Goal: Task Accomplishment & Management: Complete application form

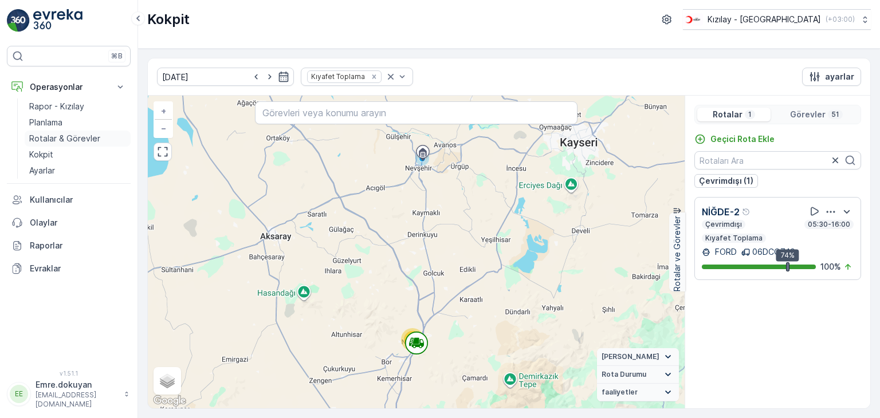
click at [66, 137] on p "Rotalar & Görevler" at bounding box center [64, 138] width 71 height 11
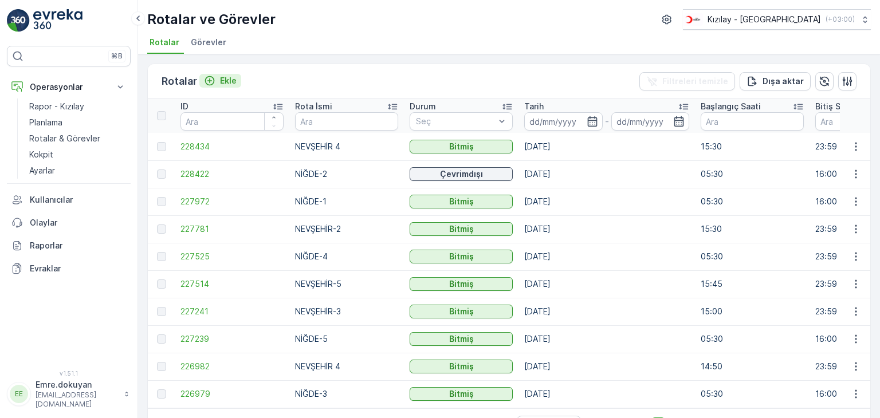
click at [231, 81] on p "Ekle" at bounding box center [228, 80] width 17 height 11
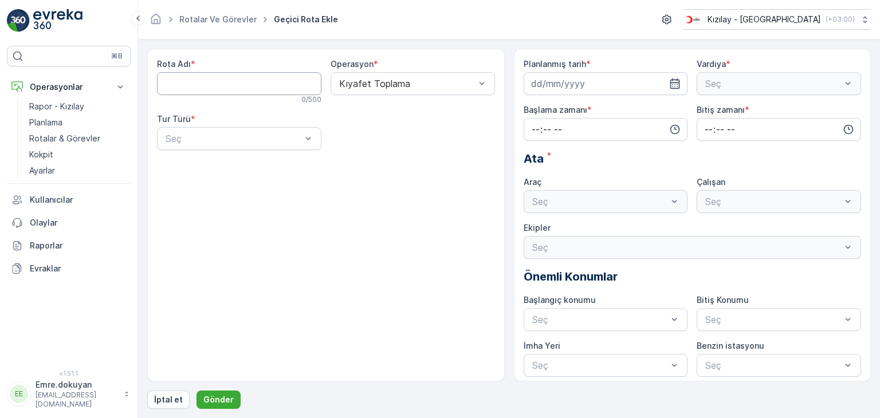
click at [231, 81] on Adı "Rota Adı" at bounding box center [239, 83] width 164 height 23
type Adı "NİĞDE-3"
click at [373, 117] on div "Kıyafet Toplama" at bounding box center [412, 111] width 164 height 19
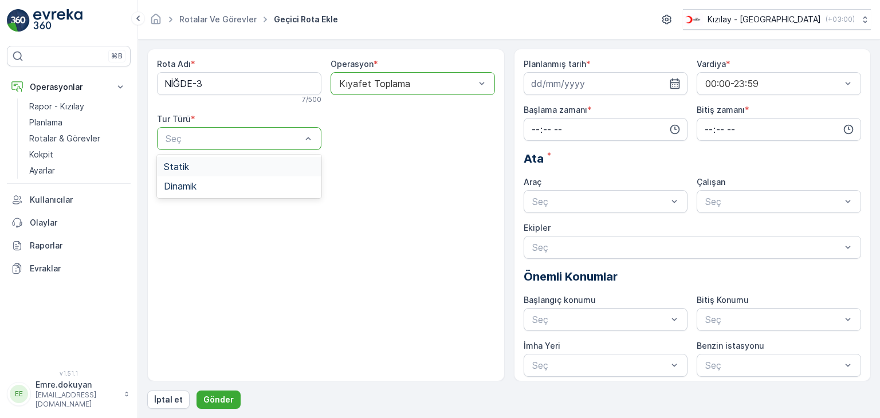
click at [229, 164] on div "Statik" at bounding box center [239, 166] width 151 height 10
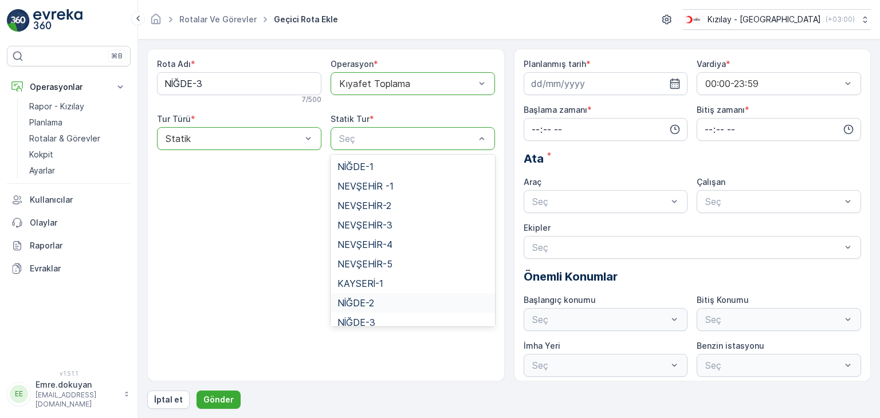
scroll to position [47, 0]
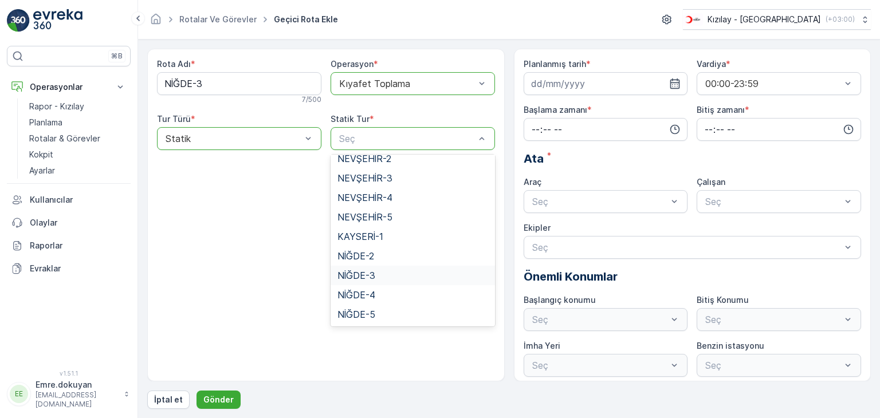
click at [363, 273] on span "NİĞDE-3" at bounding box center [356, 275] width 38 height 10
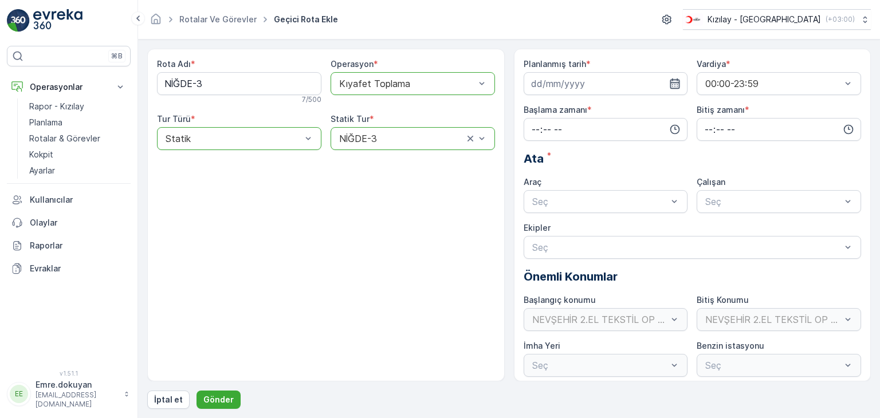
click at [677, 82] on icon "button" at bounding box center [675, 83] width 10 height 10
click at [565, 248] on div "30" at bounding box center [563, 247] width 18 height 18
type input "[DATE]"
click at [534, 127] on input "time" at bounding box center [605, 129] width 164 height 23
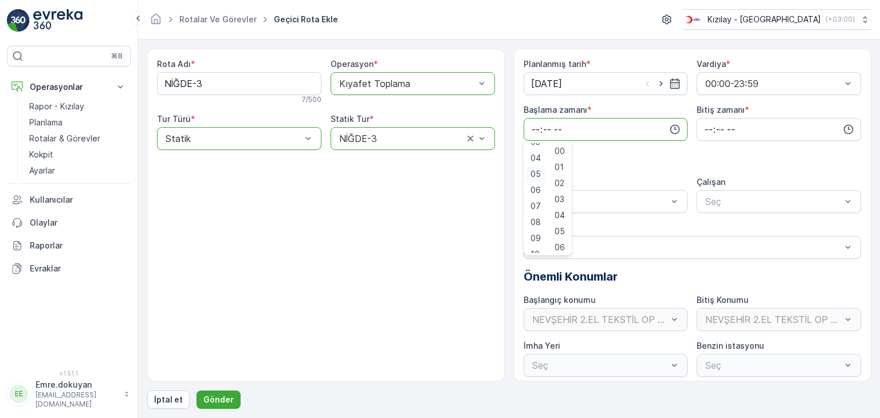
click at [536, 175] on span "05" at bounding box center [535, 173] width 10 height 11
click at [560, 240] on span "37" at bounding box center [559, 240] width 10 height 11
type input "05:37"
click at [708, 129] on input "time" at bounding box center [778, 129] width 164 height 23
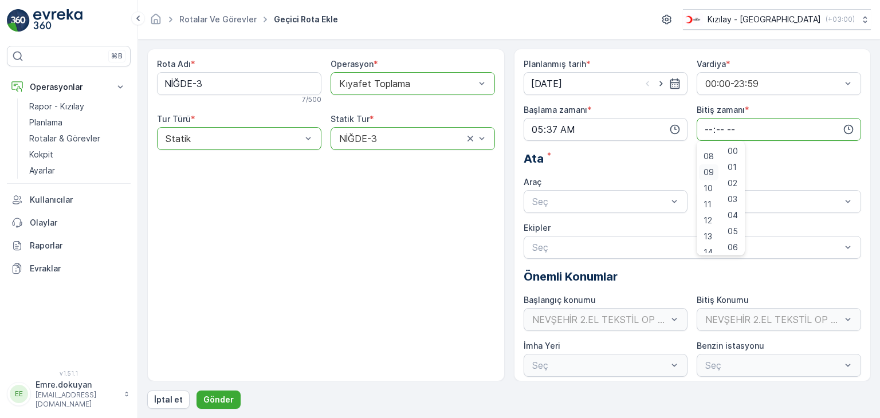
scroll to position [172, 0]
click at [707, 234] on span "16" at bounding box center [707, 235] width 9 height 11
type input "16:00"
click at [731, 149] on span "00" at bounding box center [732, 150] width 10 height 11
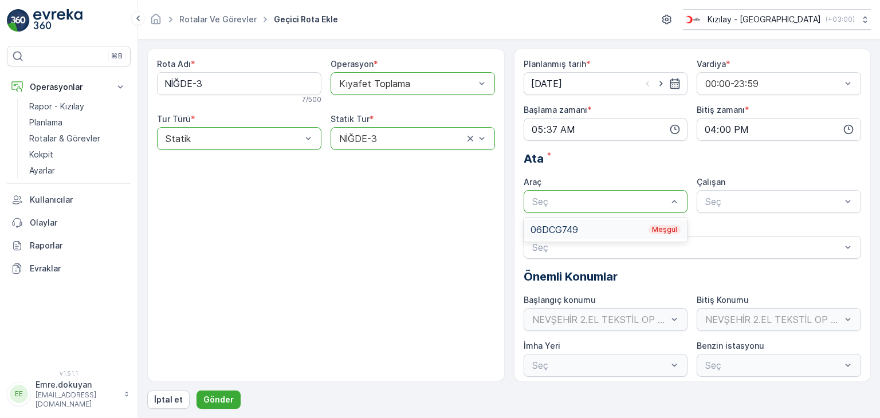
click at [561, 230] on div "06DCG749 Meşgul" at bounding box center [605, 229] width 151 height 10
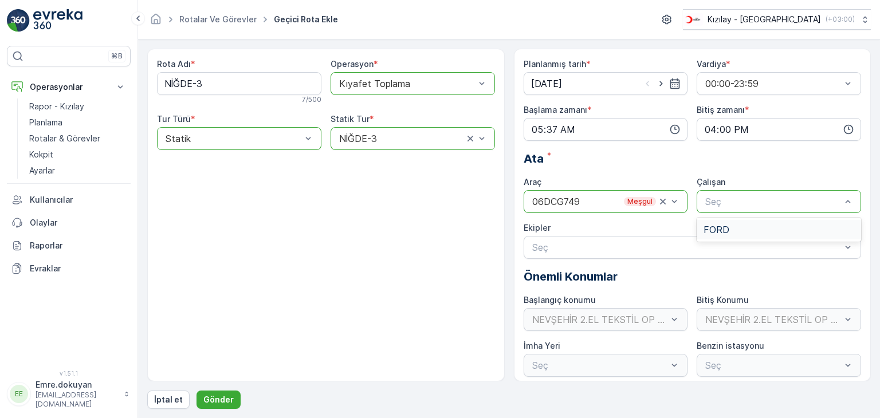
click at [745, 233] on div "FORD" at bounding box center [778, 229] width 151 height 10
click at [219, 400] on p "Gönder" at bounding box center [218, 399] width 30 height 11
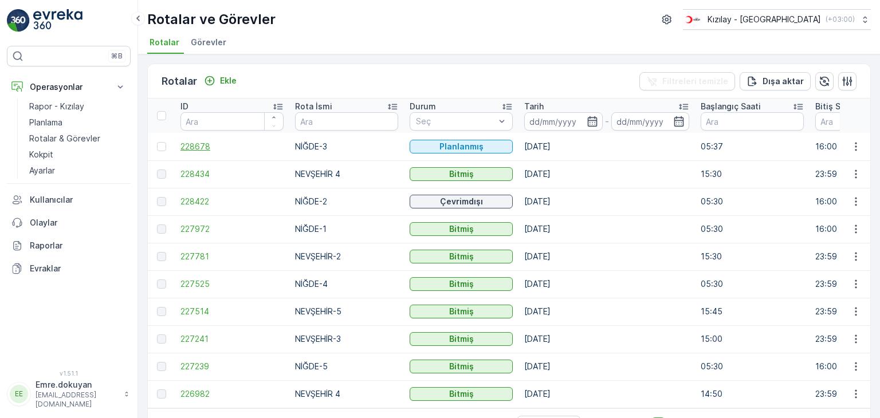
drag, startPoint x: 160, startPoint y: 145, endPoint x: 184, endPoint y: 144, distance: 24.1
click at [160, 145] on div at bounding box center [161, 146] width 9 height 9
click at [157, 142] on input "checkbox" at bounding box center [157, 142] width 0 height 0
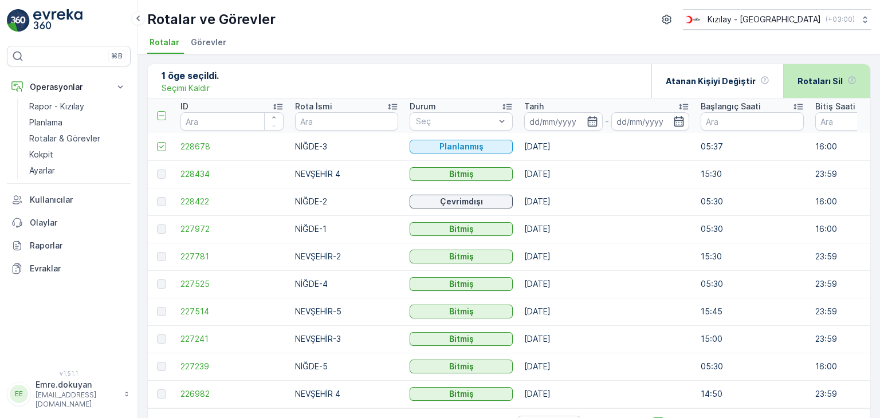
click at [820, 84] on p "Rotaları Sil" at bounding box center [819, 81] width 45 height 11
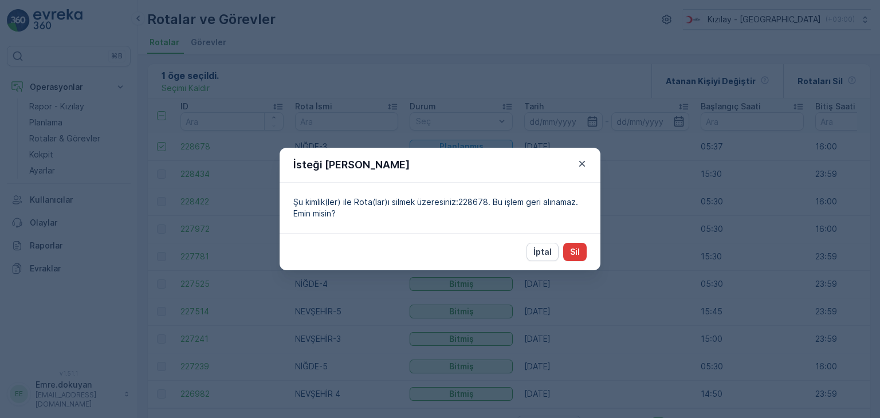
click at [580, 247] on button "Sil" at bounding box center [574, 252] width 23 height 18
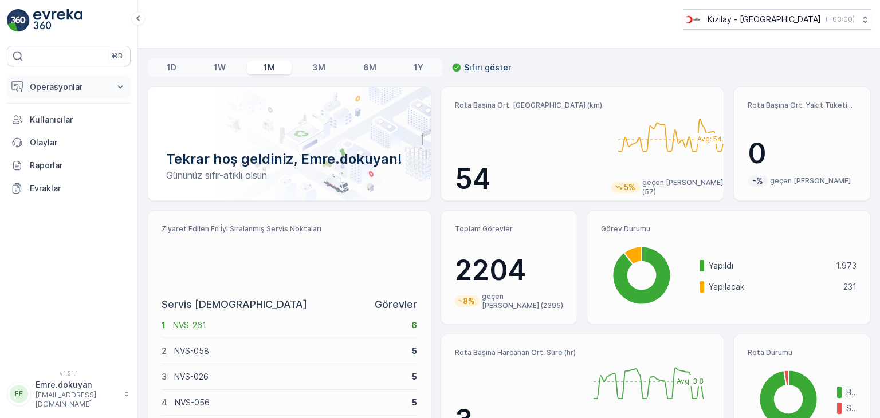
click at [52, 89] on p "Operasyonlar" at bounding box center [69, 86] width 78 height 11
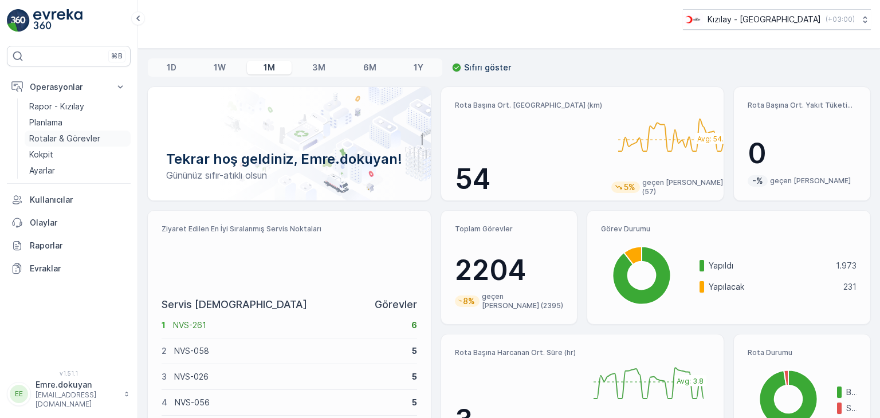
click at [69, 138] on p "Rotalar & Görevler" at bounding box center [64, 138] width 71 height 11
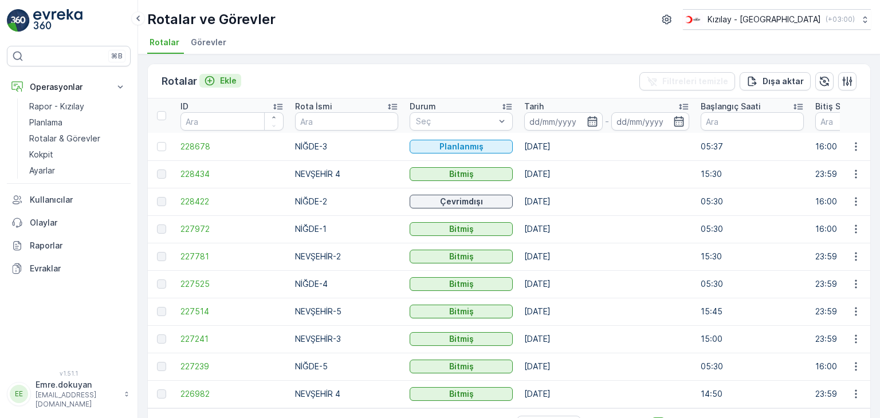
click at [229, 83] on p "Ekle" at bounding box center [228, 80] width 17 height 11
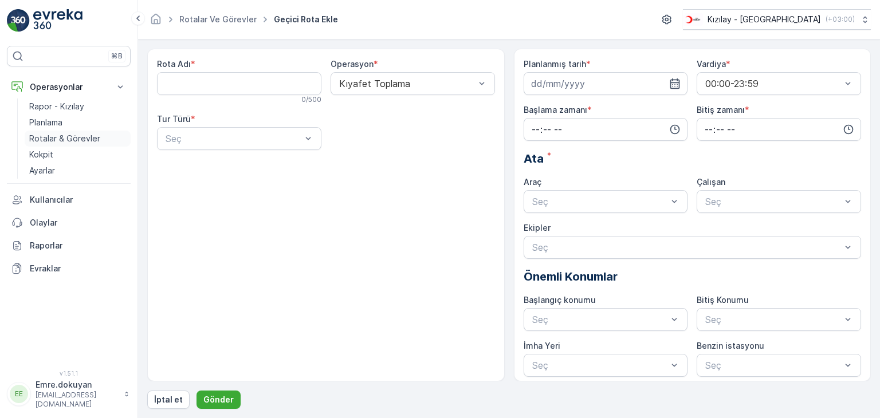
click at [53, 133] on p "Rotalar & Görevler" at bounding box center [64, 138] width 71 height 11
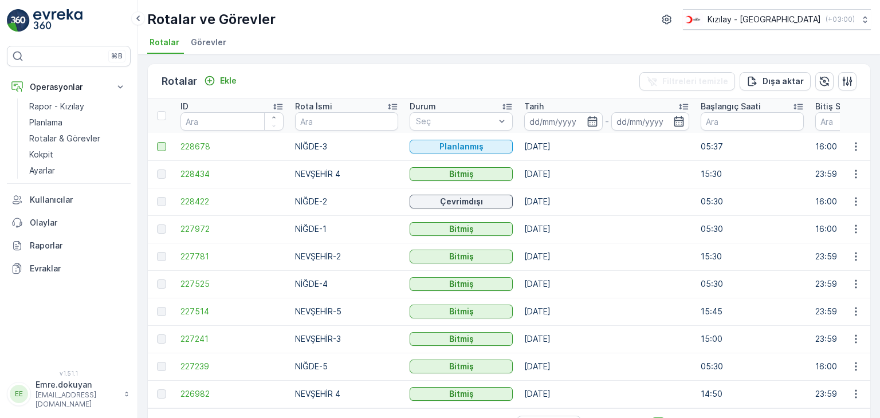
click at [157, 145] on div at bounding box center [161, 146] width 9 height 9
click at [157, 142] on input "checkbox" at bounding box center [157, 142] width 0 height 0
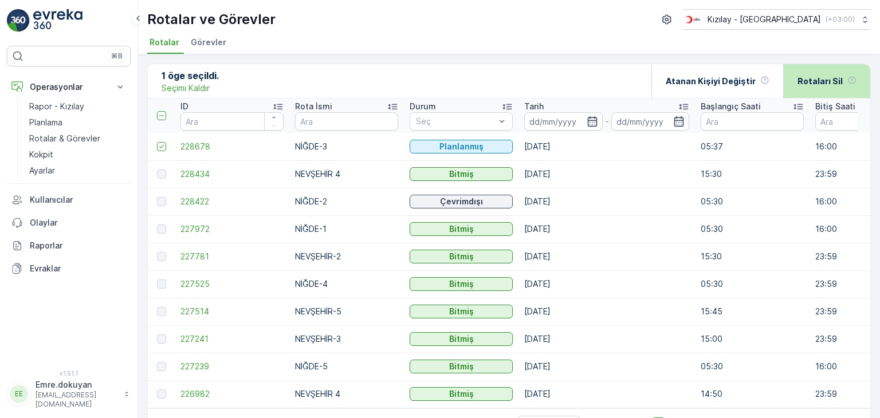
click at [820, 79] on p "Rotaları Sil" at bounding box center [819, 81] width 45 height 11
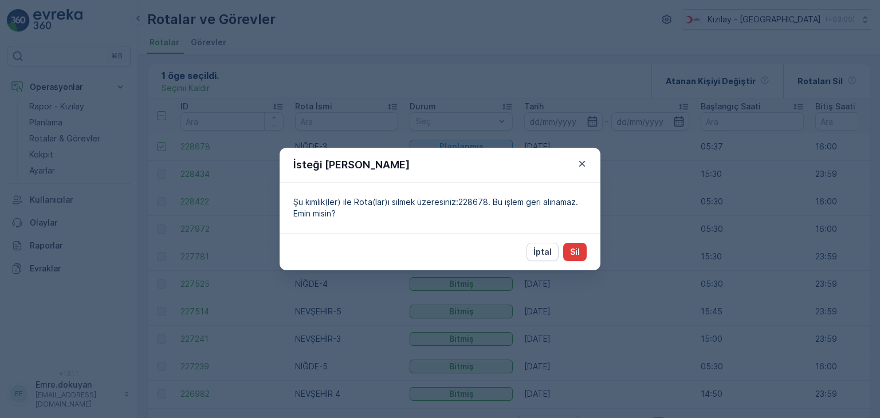
click at [574, 252] on p "Sil" at bounding box center [575, 251] width 10 height 11
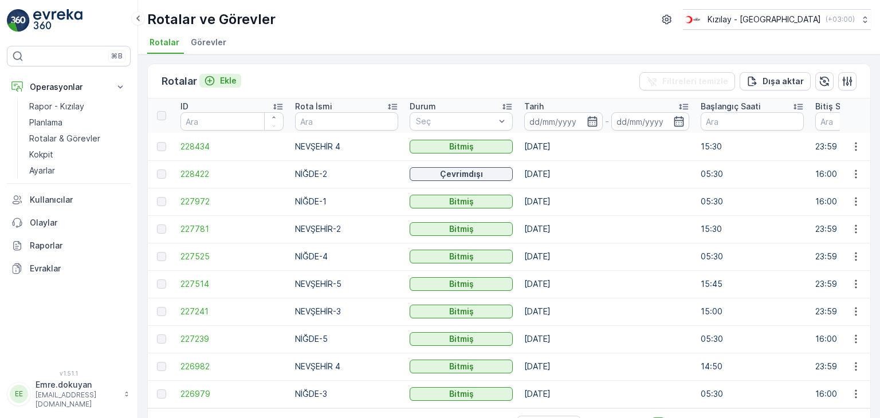
click at [227, 77] on p "Ekle" at bounding box center [228, 80] width 17 height 11
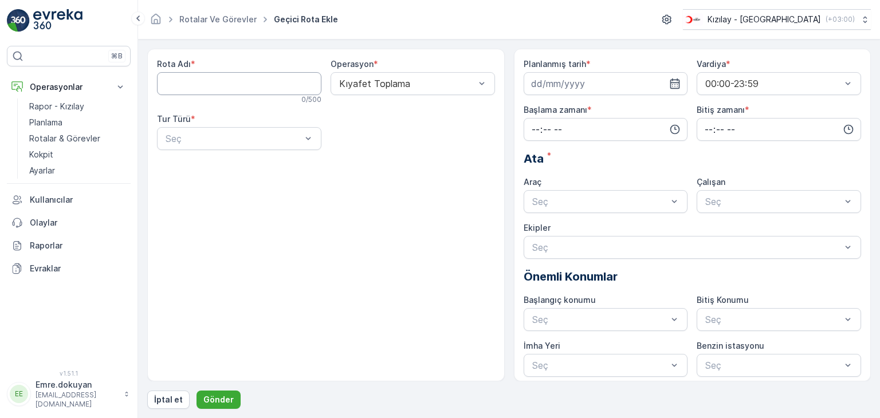
click at [227, 77] on Adı "Rota Adı" at bounding box center [239, 83] width 164 height 23
type Adı "NİĞDE-3"
click at [418, 89] on div "Kıyafet Toplama" at bounding box center [412, 83] width 164 height 23
click at [411, 113] on div "Kıyafet Toplama" at bounding box center [412, 112] width 151 height 10
click at [220, 162] on div "Statik" at bounding box center [239, 166] width 151 height 10
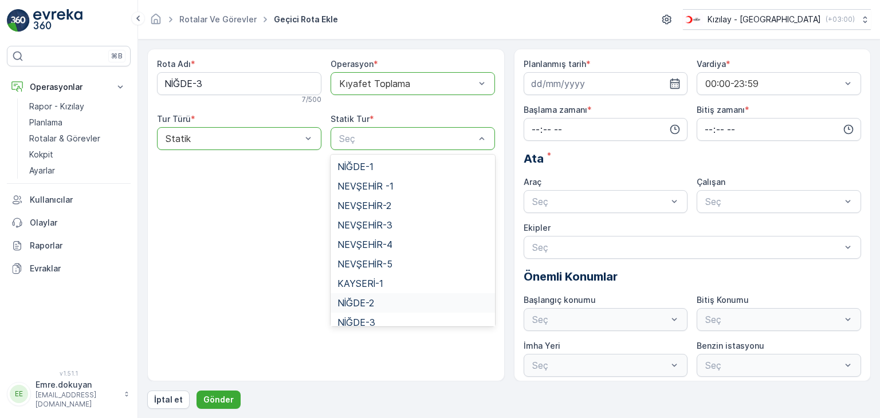
scroll to position [47, 0]
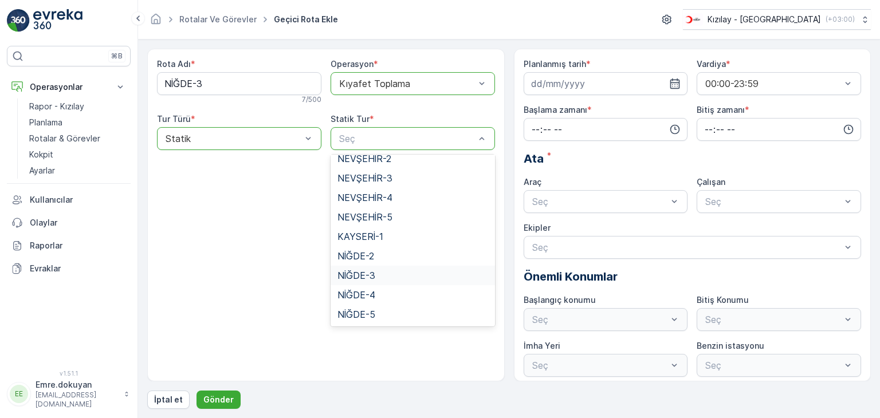
click at [366, 276] on span "NİĞDE-3" at bounding box center [356, 275] width 38 height 10
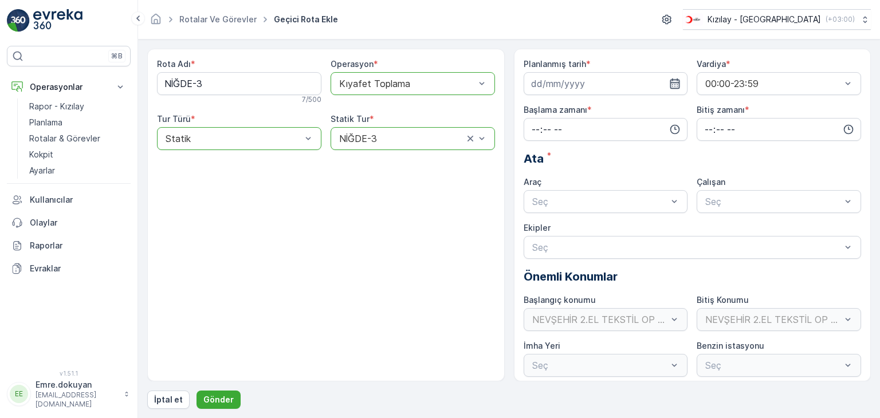
click at [677, 82] on icon "button" at bounding box center [675, 83] width 10 height 10
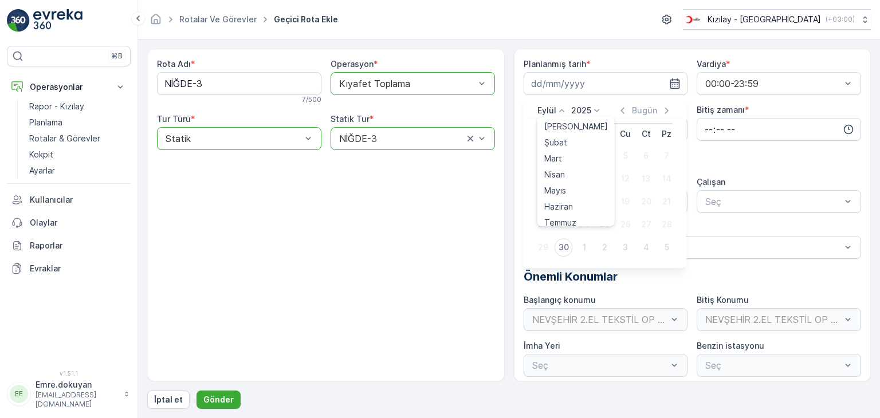
click at [559, 111] on icon at bounding box center [561, 110] width 11 height 11
click at [551, 211] on span "Ekim" at bounding box center [552, 213] width 17 height 11
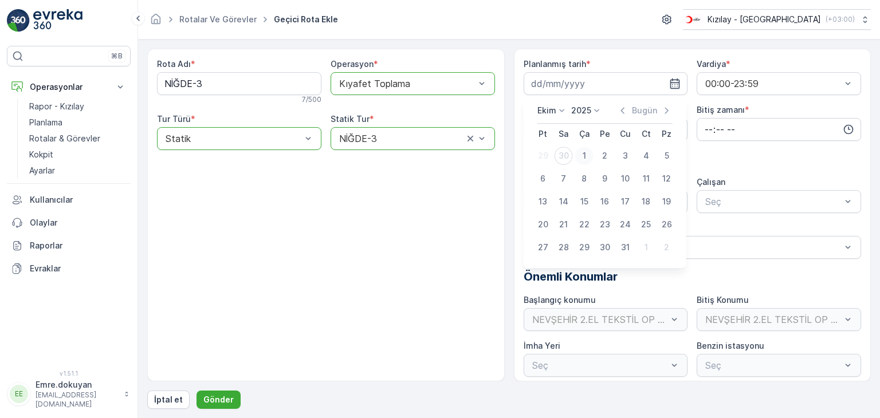
click at [583, 153] on div "1" at bounding box center [584, 156] width 18 height 18
type input "01.10.2025"
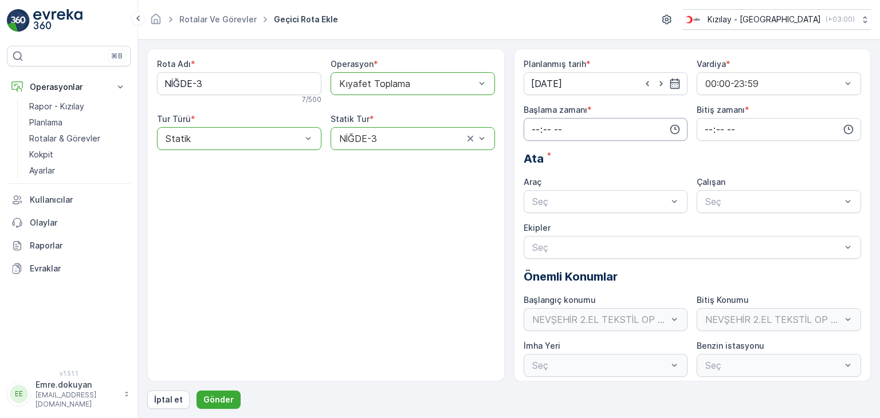
click at [533, 127] on input "time" at bounding box center [605, 129] width 164 height 23
click at [536, 172] on span "05" at bounding box center [535, 173] width 10 height 11
click at [561, 237] on span "27" at bounding box center [559, 240] width 10 height 11
type input "05:27"
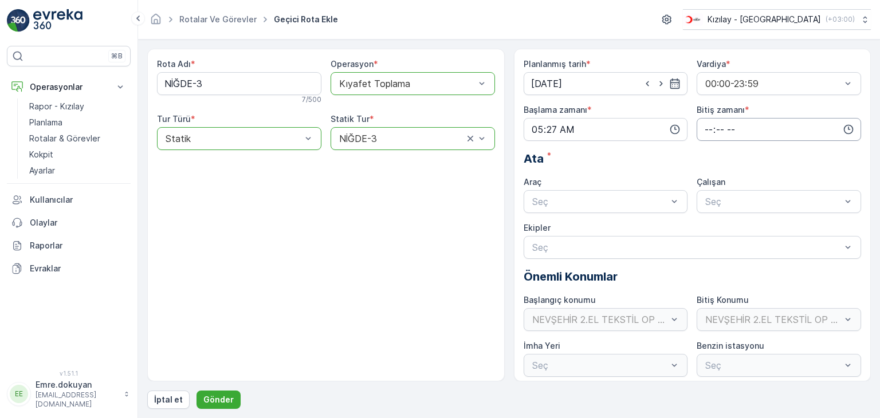
click at [704, 128] on input "time" at bounding box center [778, 129] width 164 height 23
click at [708, 179] on span "16" at bounding box center [707, 178] width 9 height 11
type input "16:00"
drag, startPoint x: 734, startPoint y: 151, endPoint x: 678, endPoint y: 161, distance: 57.1
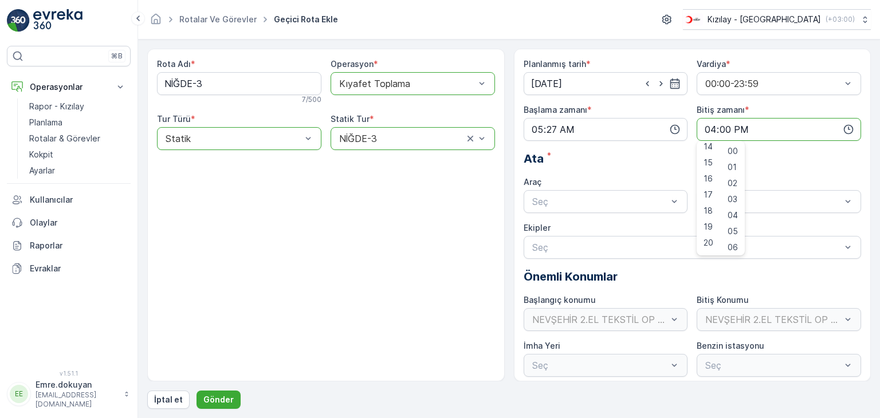
click at [734, 151] on span "00" at bounding box center [732, 150] width 10 height 11
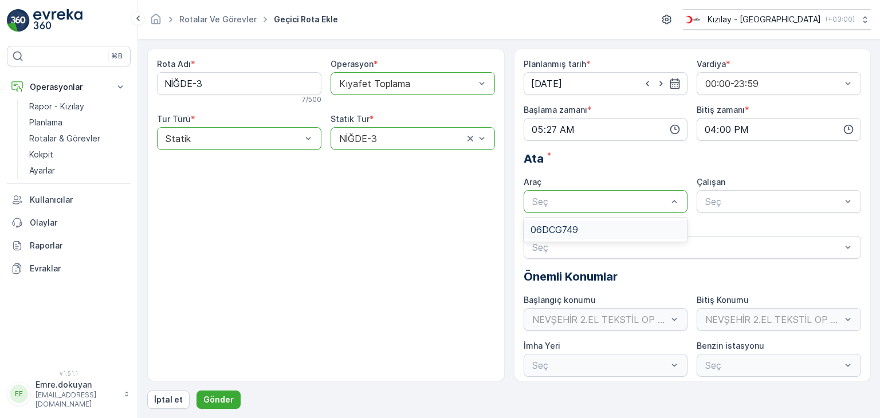
drag, startPoint x: 563, startPoint y: 226, endPoint x: 582, endPoint y: 224, distance: 19.0
click at [565, 226] on span "06DCG749" at bounding box center [554, 229] width 48 height 10
click at [738, 235] on div "FORD" at bounding box center [778, 229] width 164 height 19
click at [234, 395] on button "Gönder" at bounding box center [218, 400] width 44 height 18
